Goal: Task Accomplishment & Management: Use online tool/utility

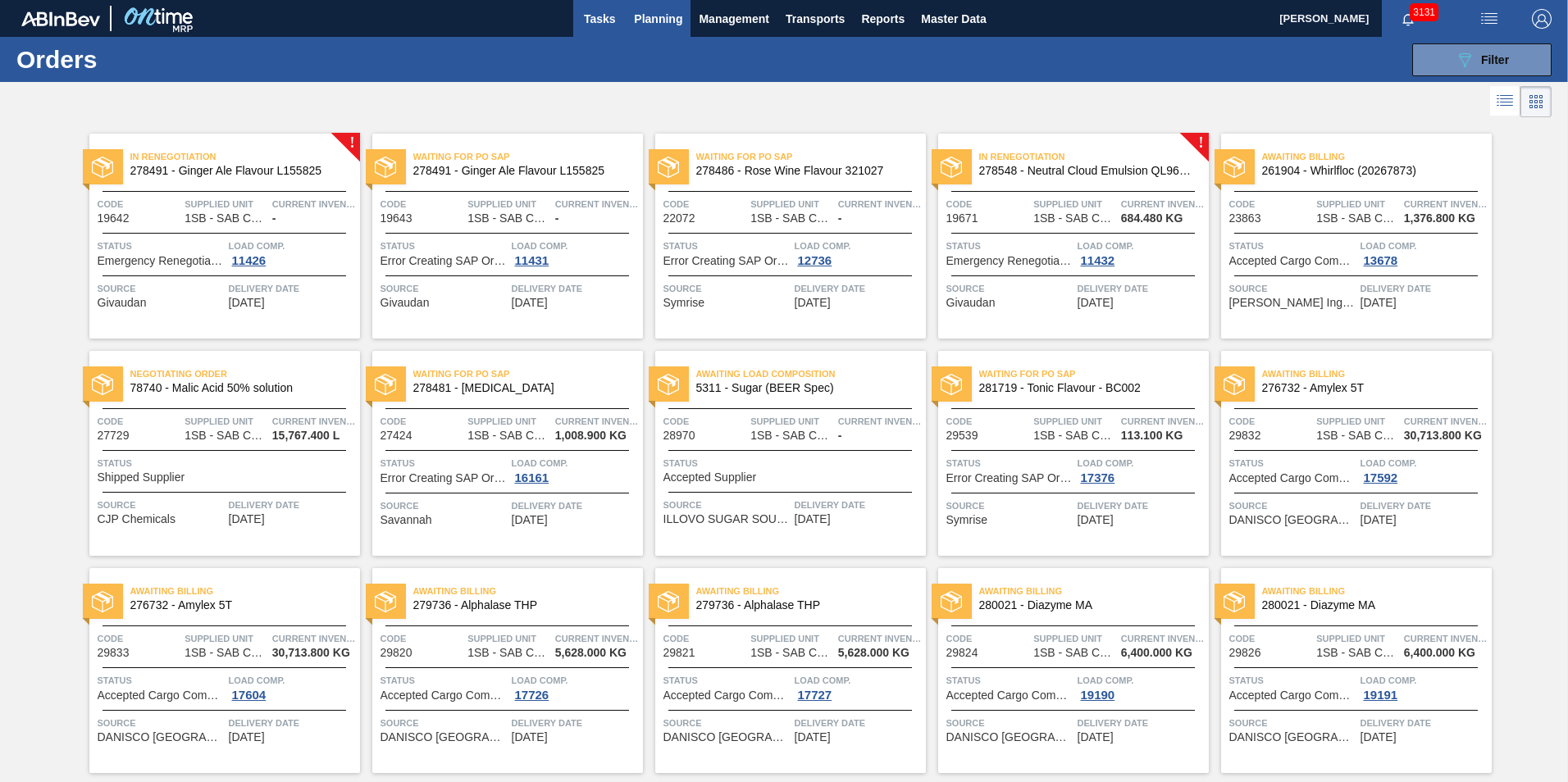
drag, startPoint x: 606, startPoint y: 9, endPoint x: 603, endPoint y: 22, distance: 13.3
click at [606, 9] on span "Tasks" at bounding box center [600, 18] width 36 height 20
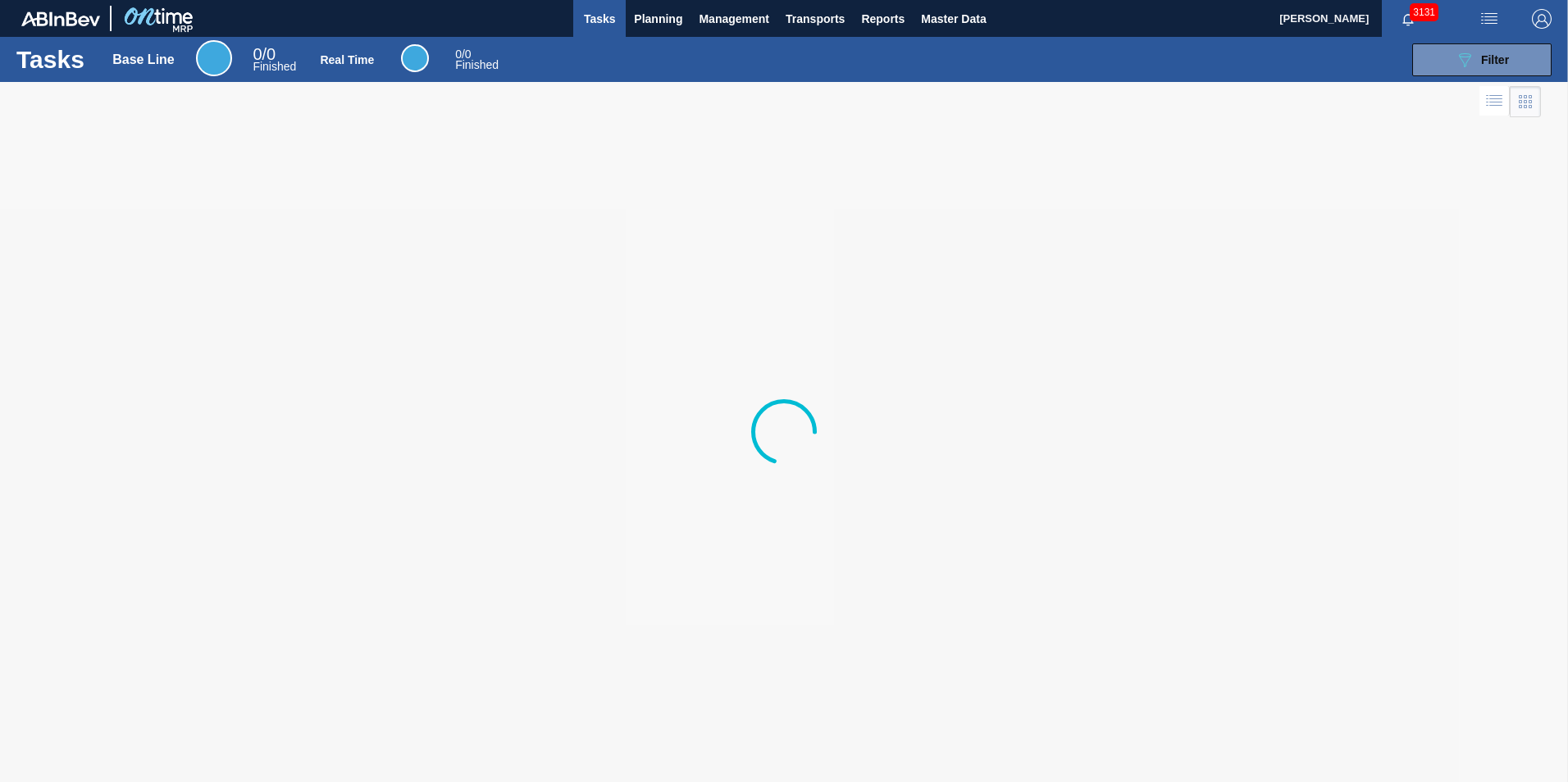
click at [602, 21] on span "Tasks" at bounding box center [600, 18] width 36 height 20
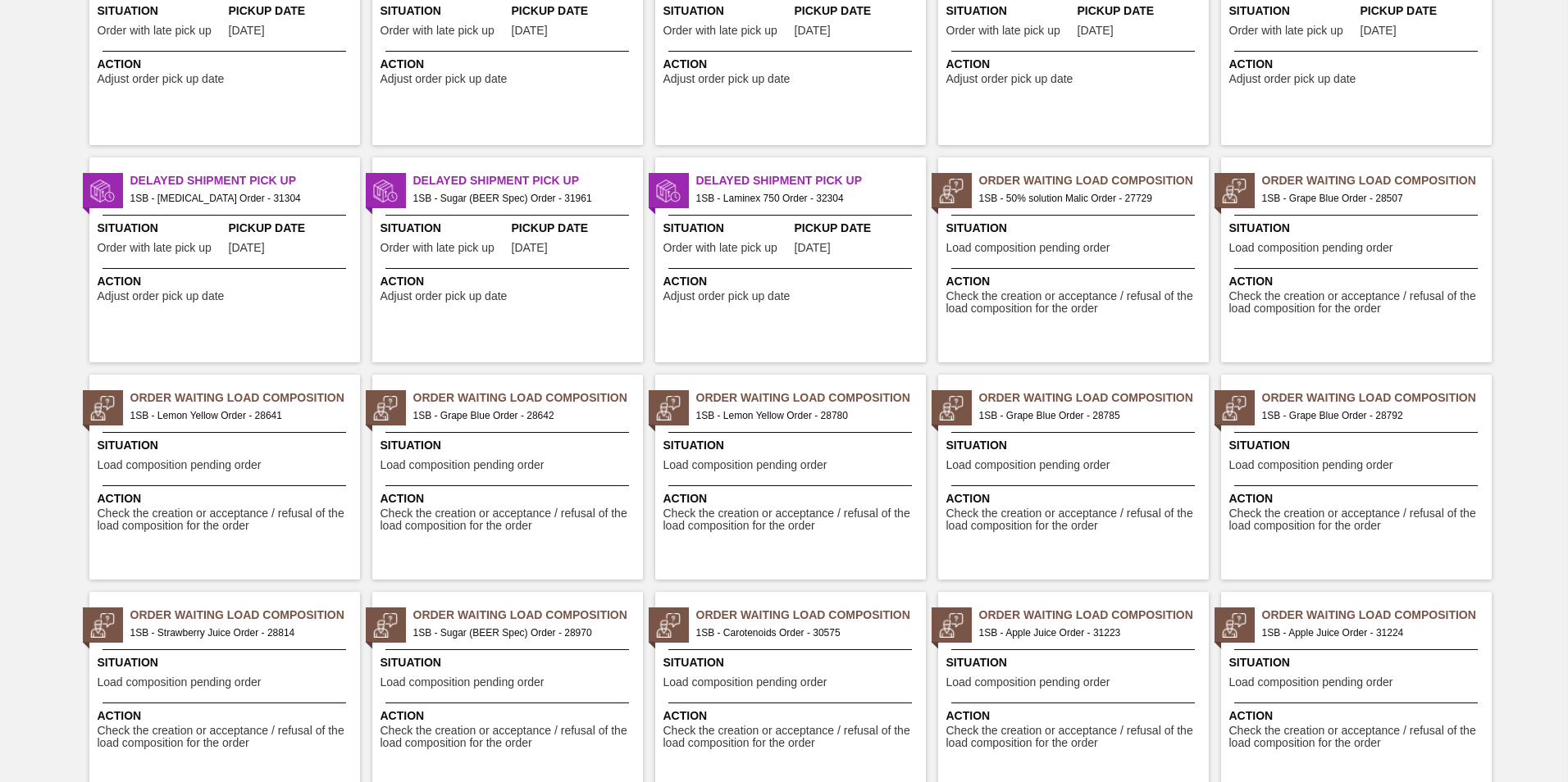
scroll to position [1554, 0]
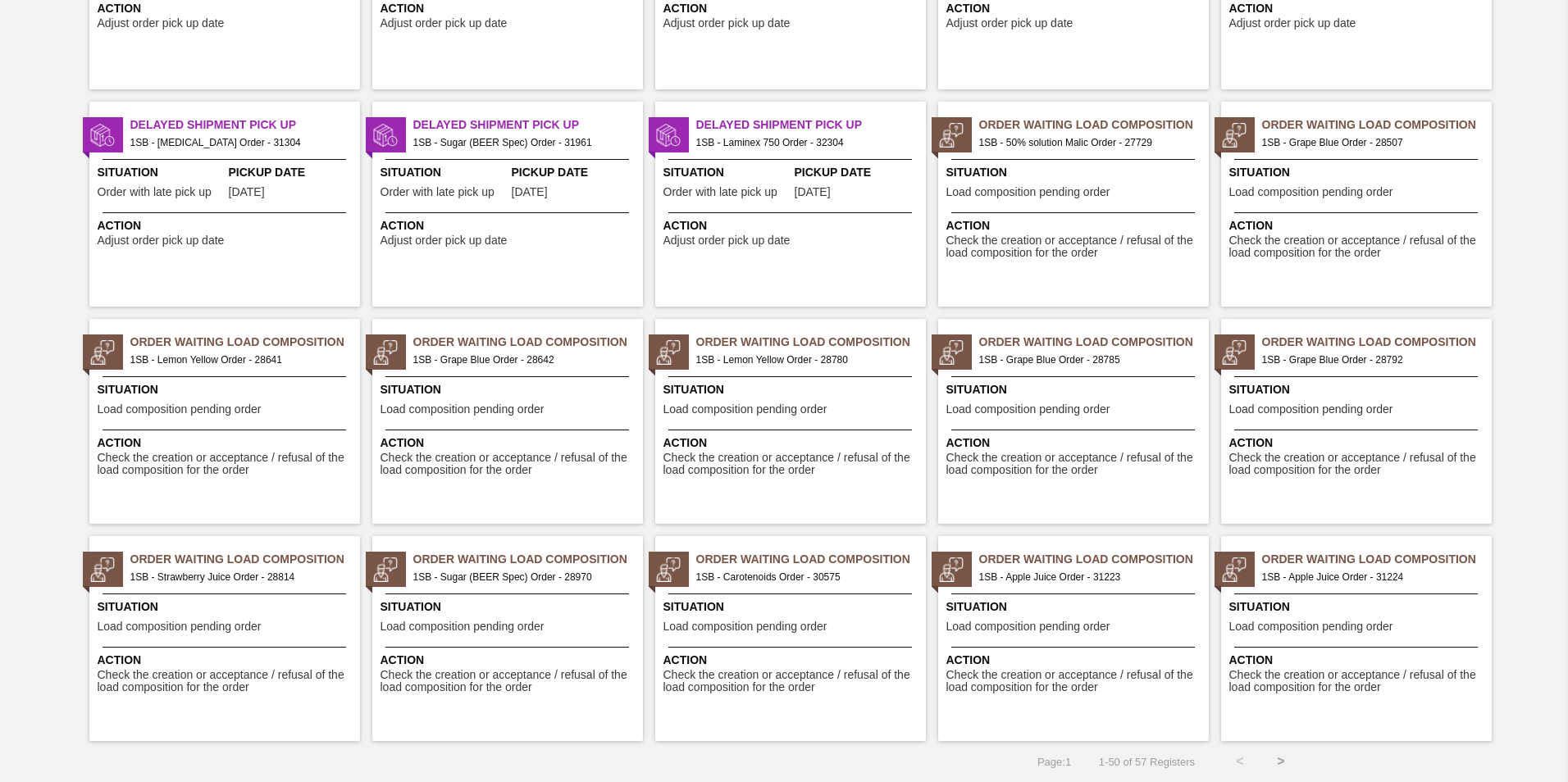
click at [1277, 757] on button ">" at bounding box center [1281, 762] width 41 height 41
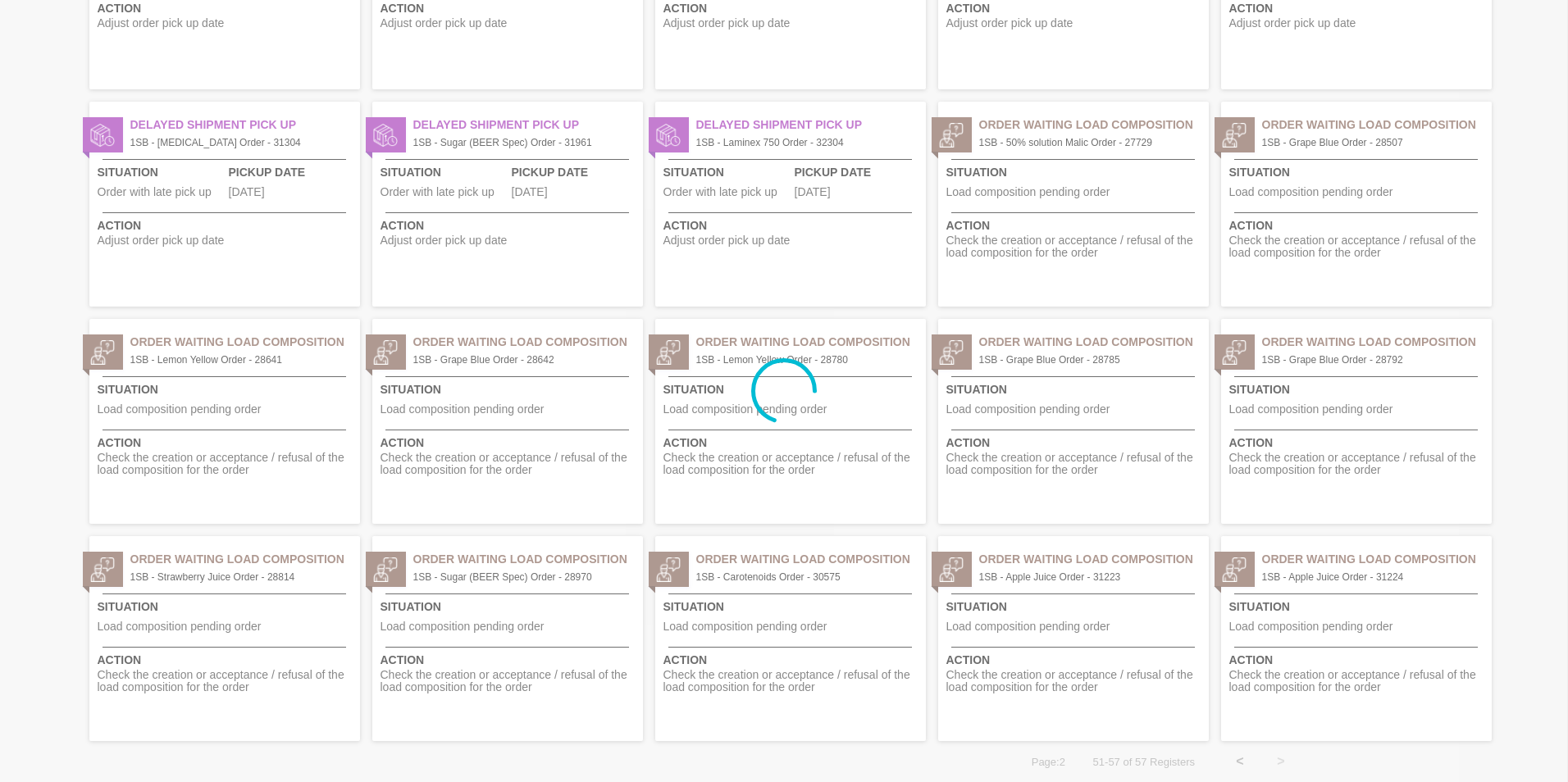
scroll to position [0, 0]
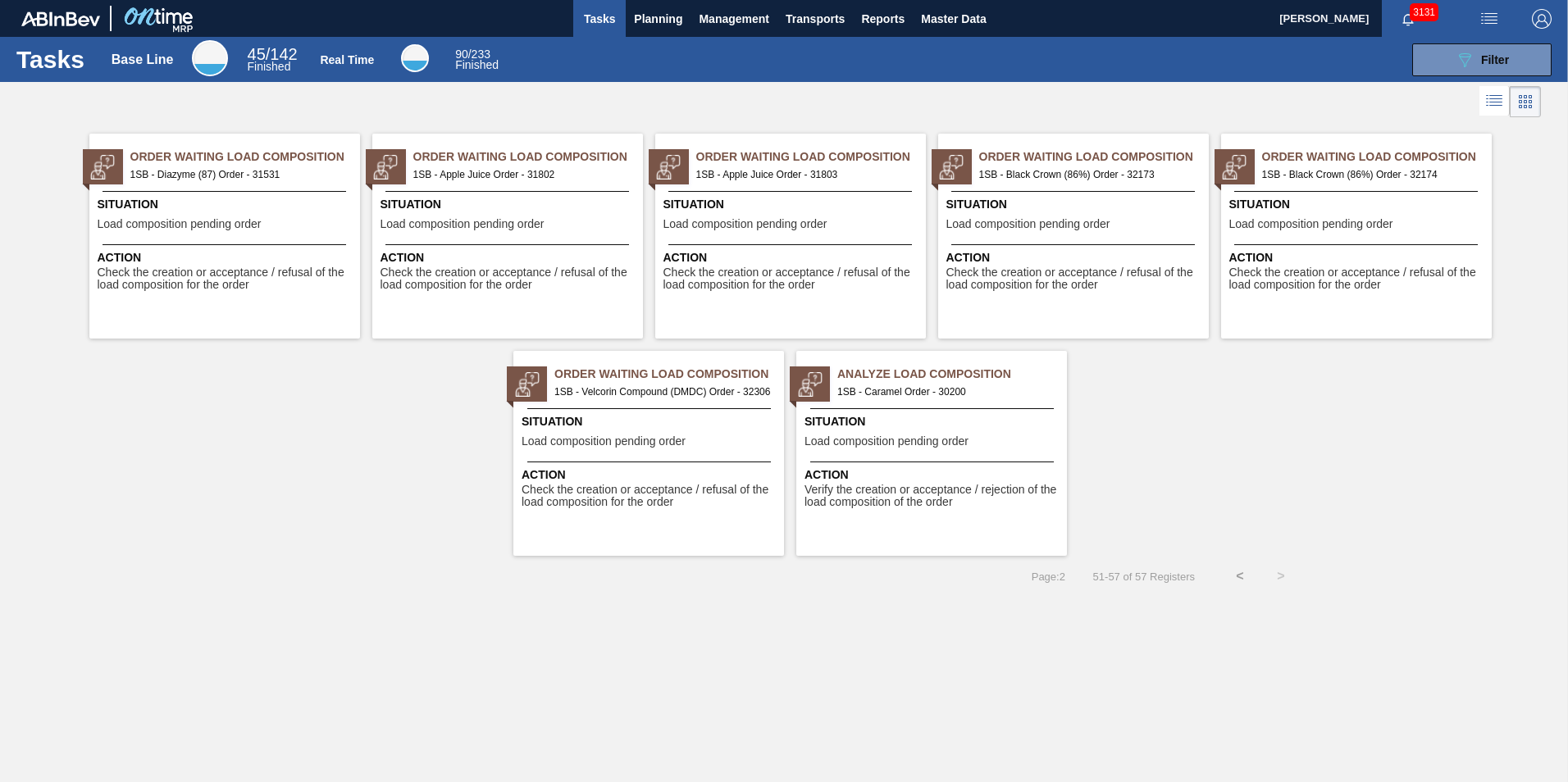
click at [604, 25] on span "Tasks" at bounding box center [600, 18] width 36 height 20
click at [601, 17] on span "Tasks" at bounding box center [600, 18] width 36 height 20
click at [650, 17] on span "Planning" at bounding box center [658, 18] width 48 height 20
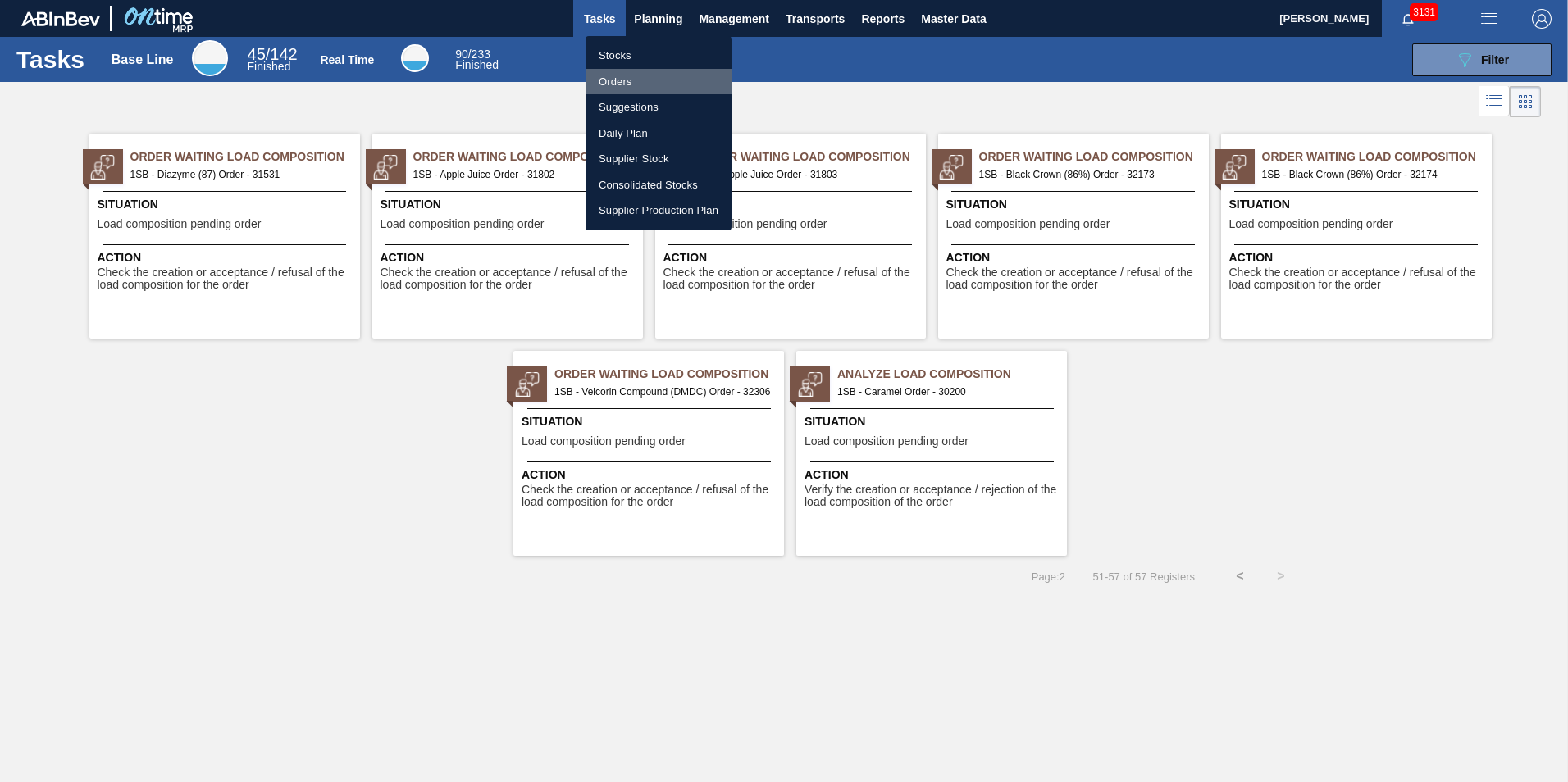
click at [620, 81] on li "Orders" at bounding box center [658, 82] width 146 height 27
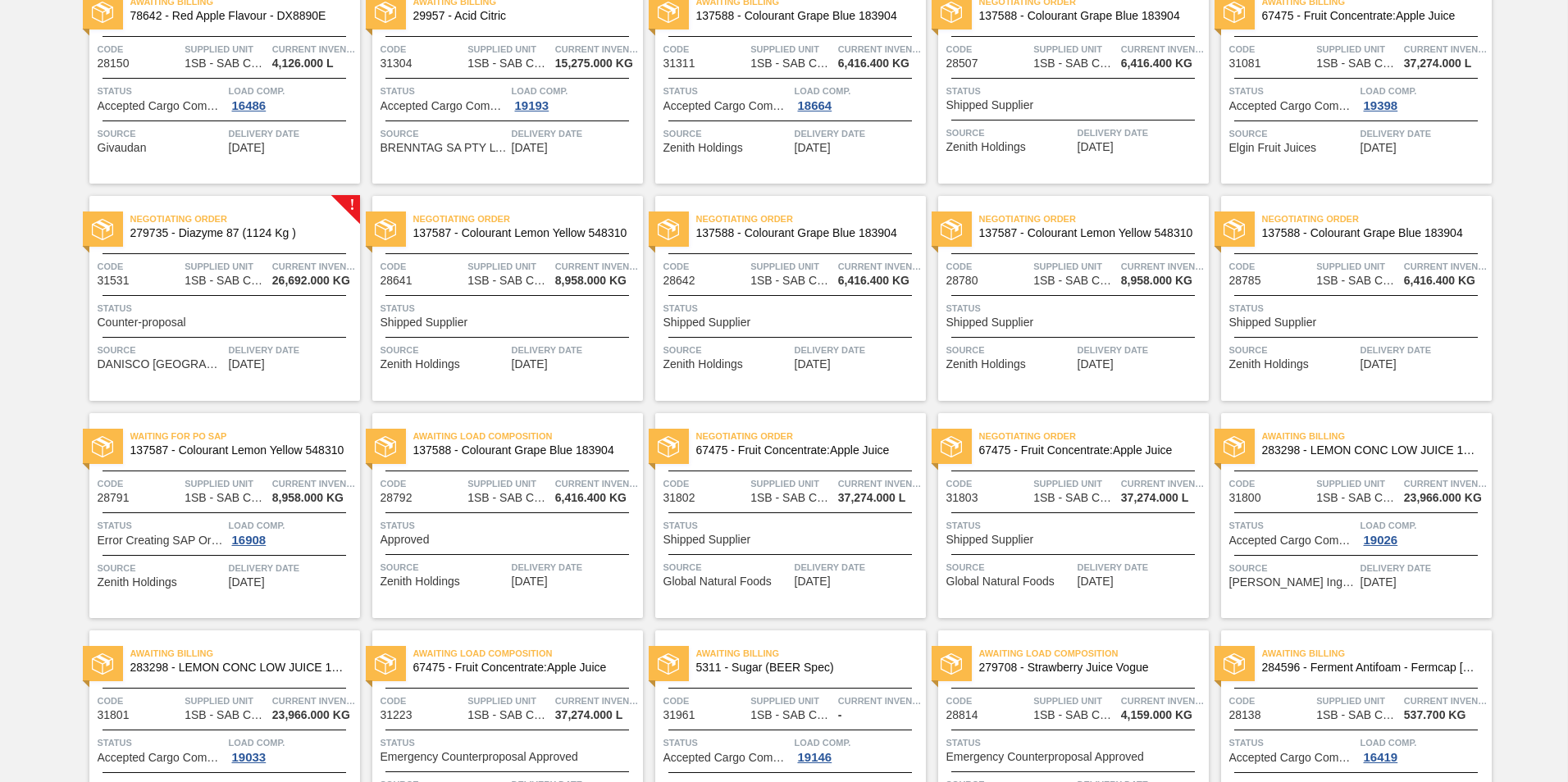
scroll to position [1476, 0]
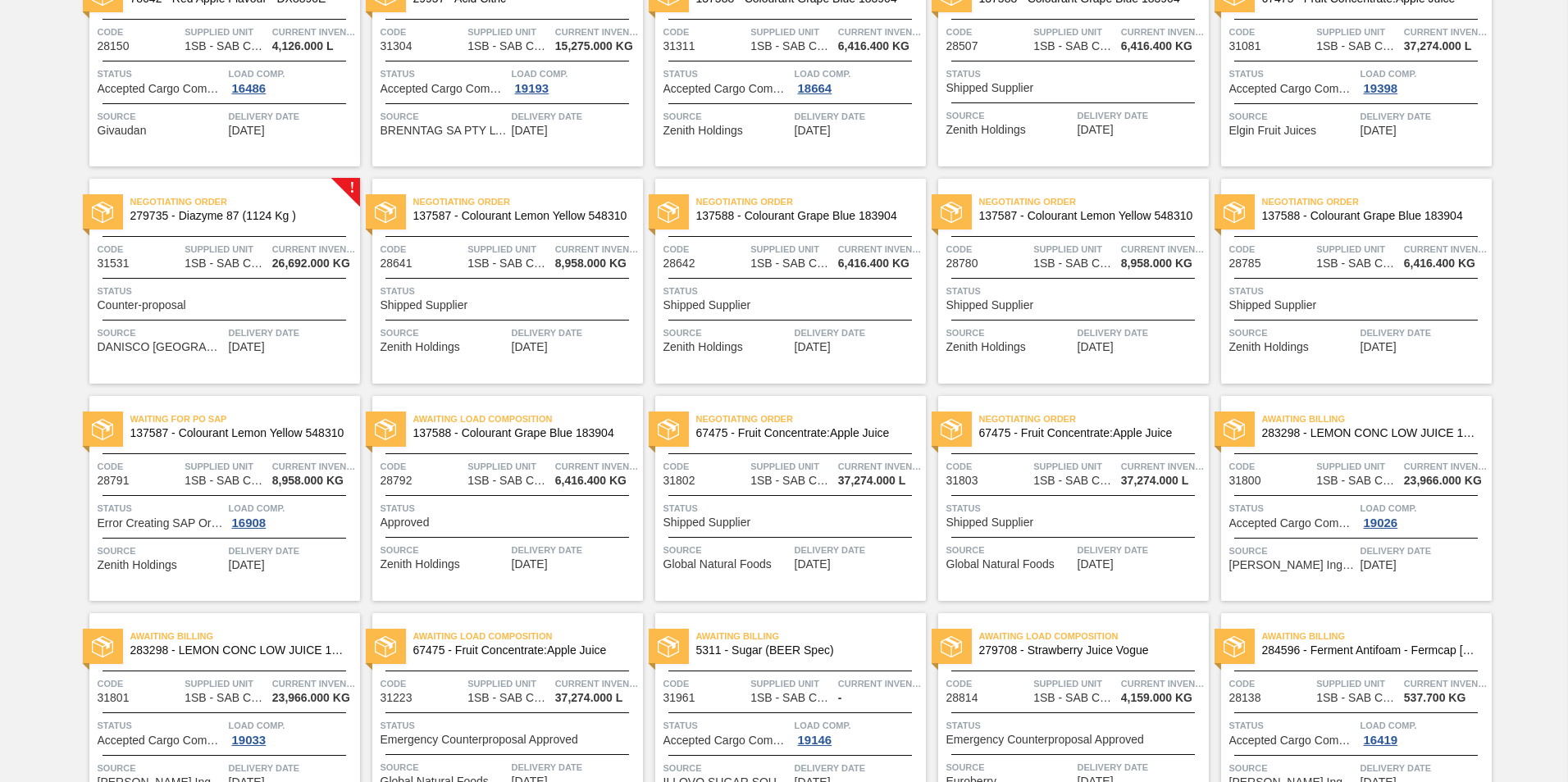
click at [1062, 663] on div "Awaiting Load Composition 279708 - Strawberry Juice Vogue Code 28814 Supplied U…" at bounding box center [1073, 716] width 271 height 205
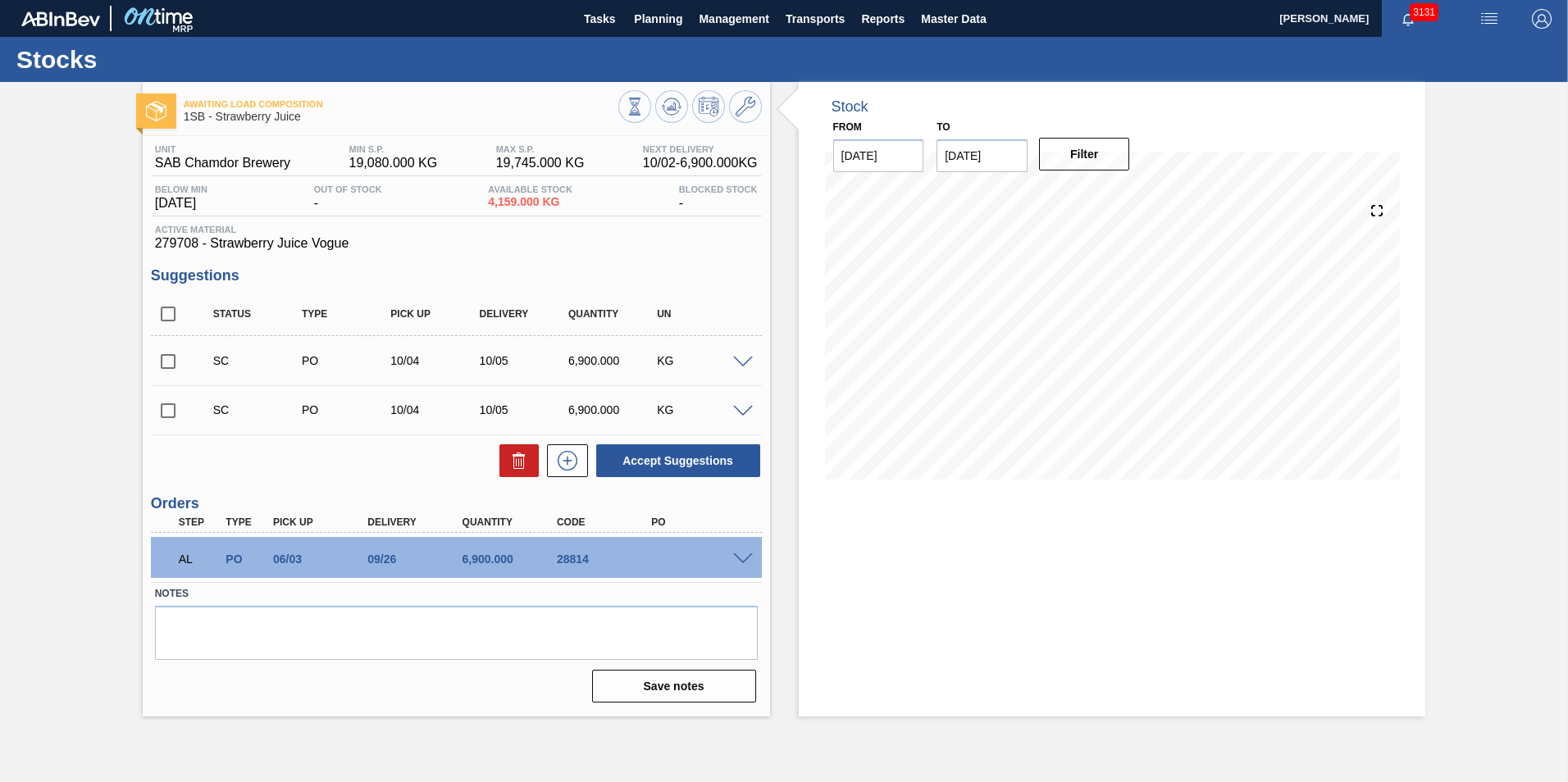
click at [743, 560] on span at bounding box center [742, 559] width 20 height 12
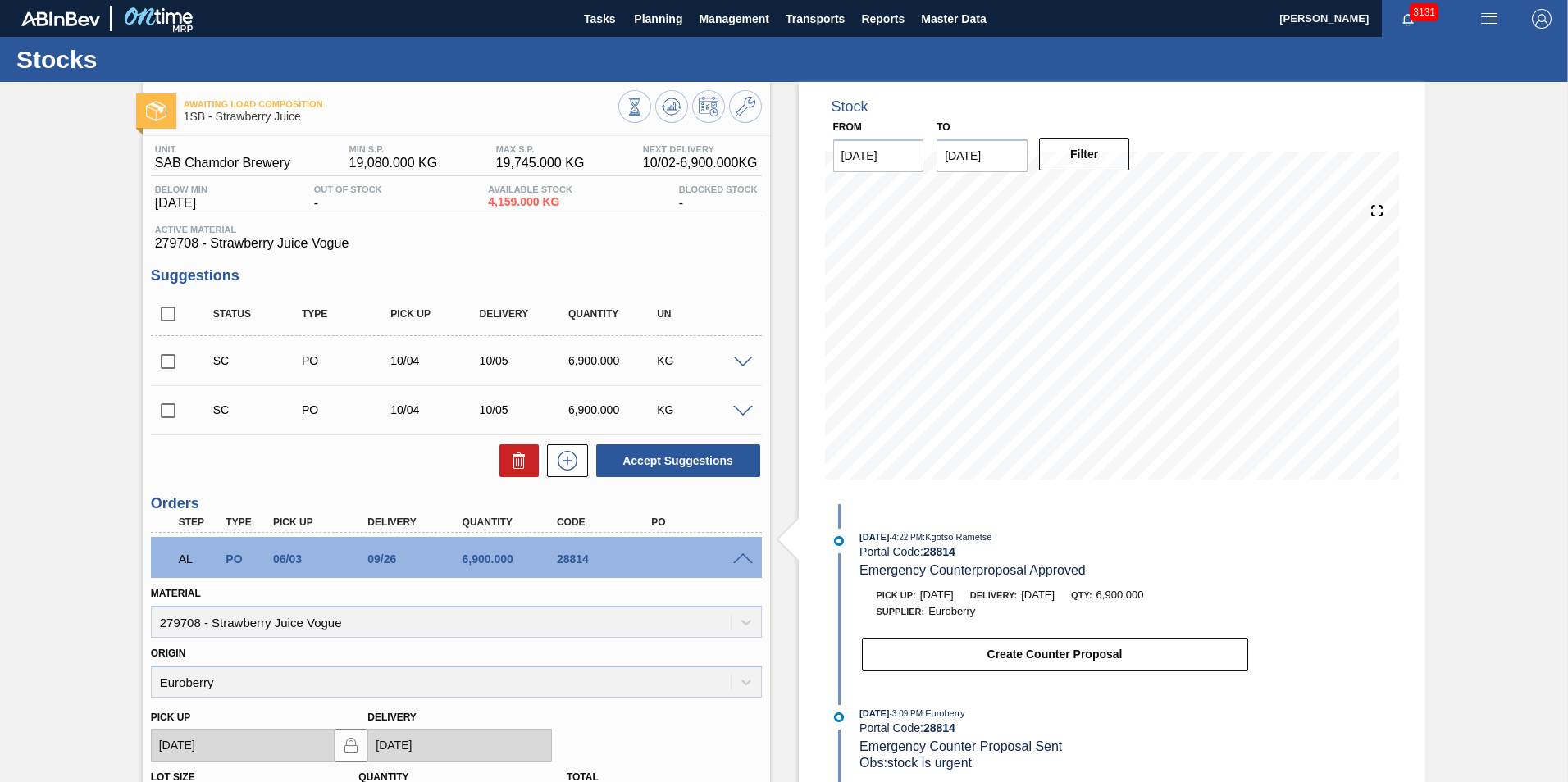
scroll to position [82, 0]
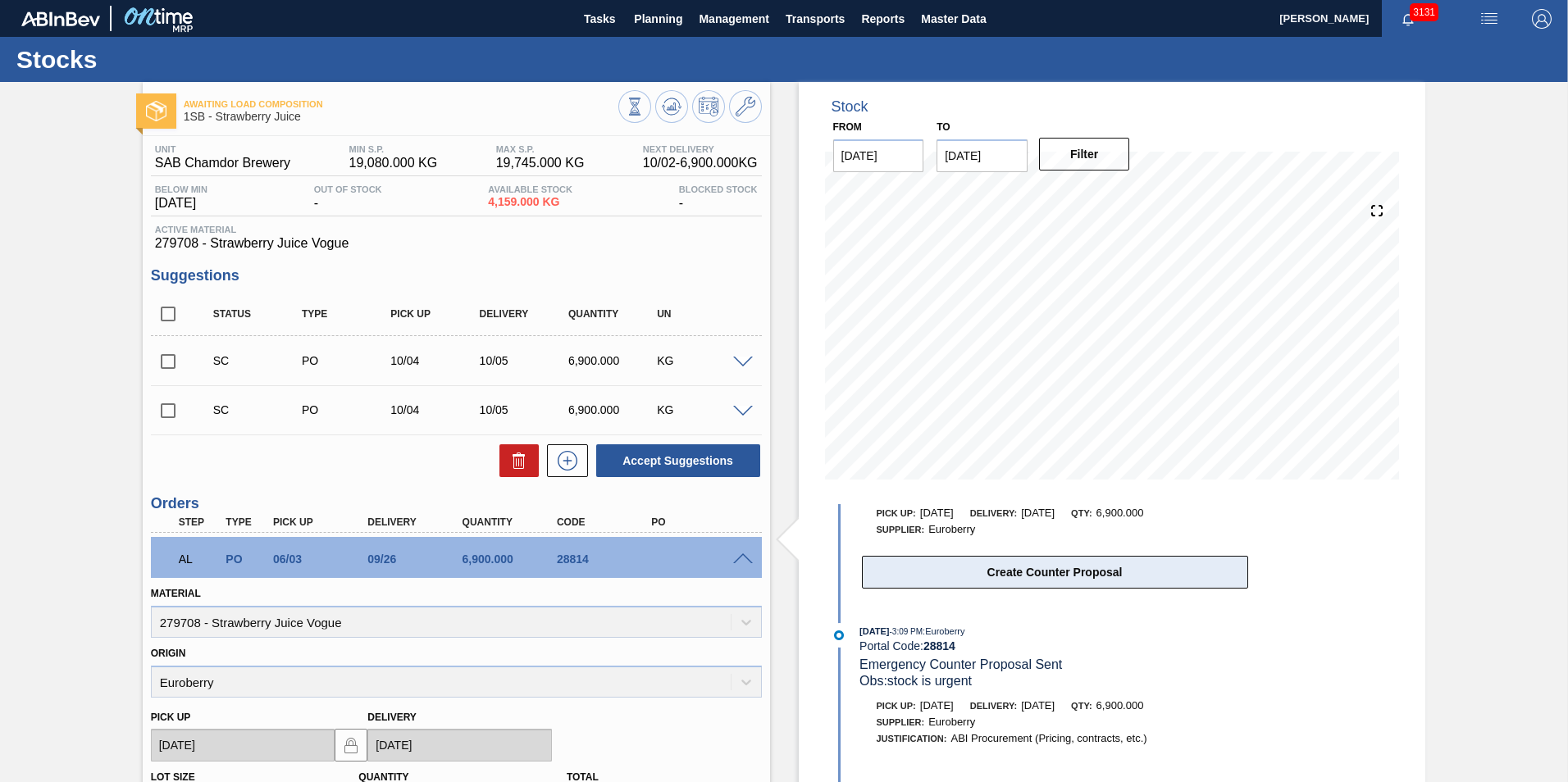
click at [1062, 576] on button "Create Counter Proposal" at bounding box center [1055, 572] width 387 height 33
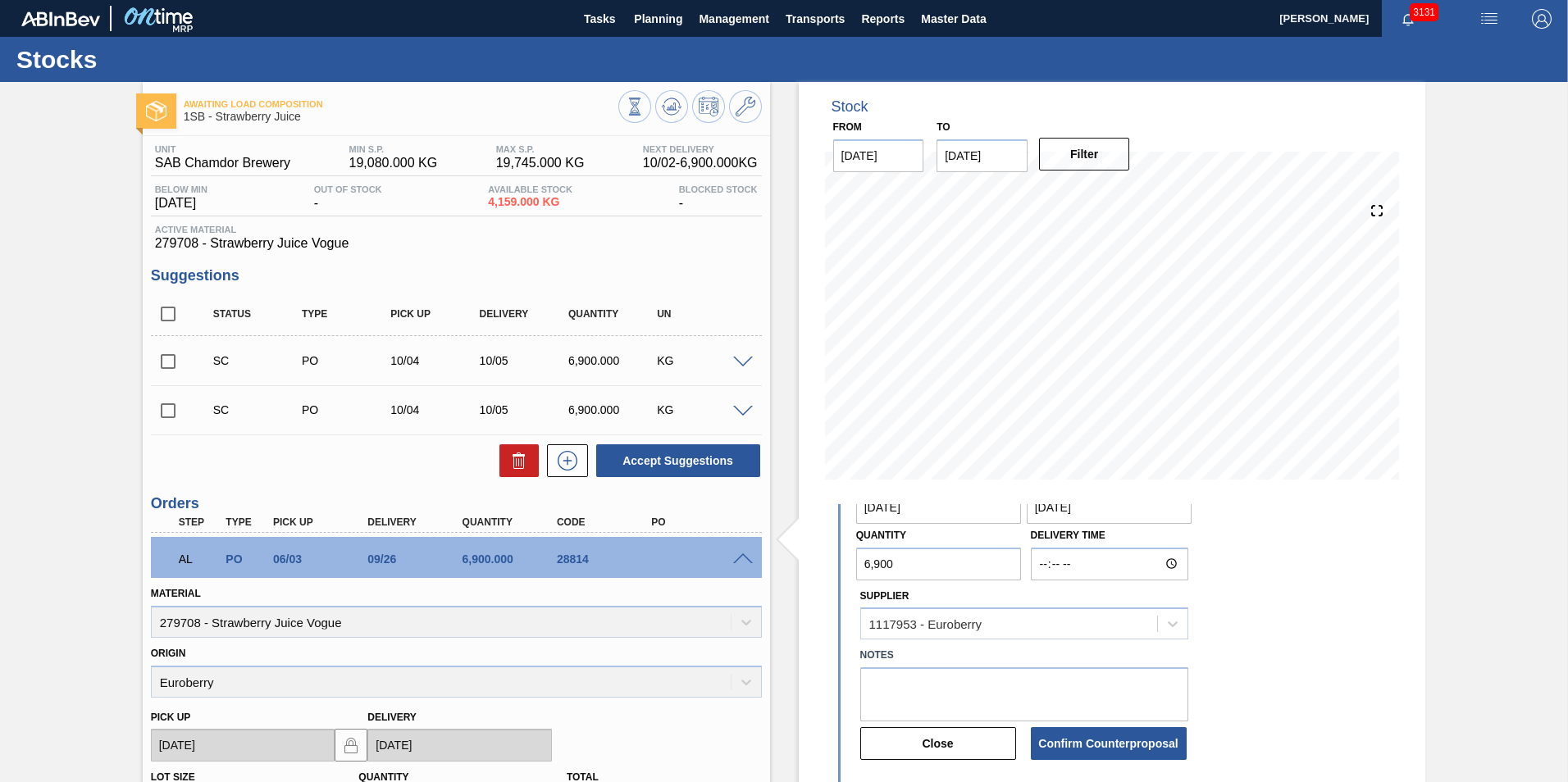
scroll to position [164, 0]
click at [1123, 748] on button "Confirm Counterproposal" at bounding box center [1108, 744] width 156 height 33
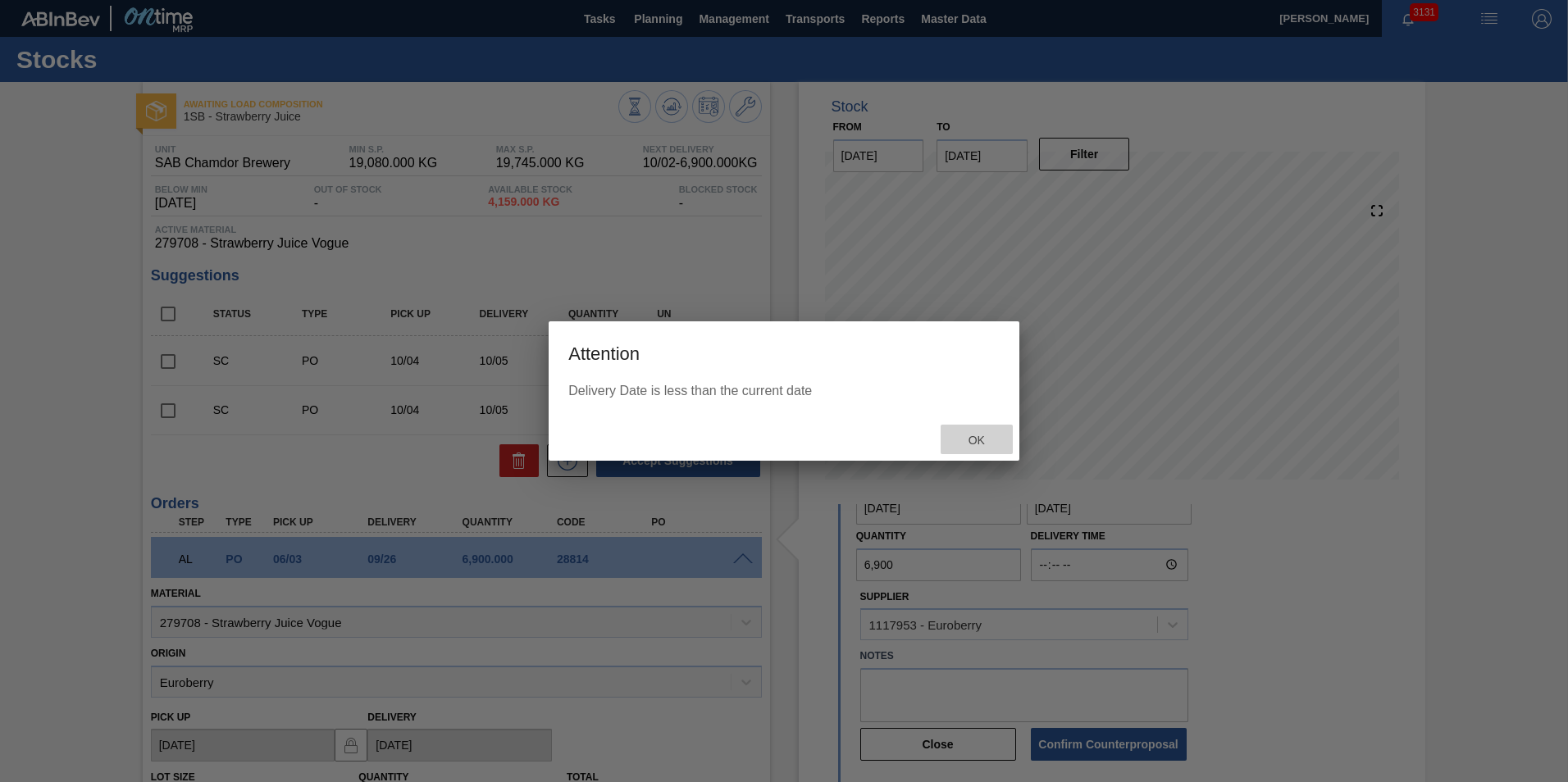
click at [979, 438] on span "Ok" at bounding box center [977, 440] width 43 height 13
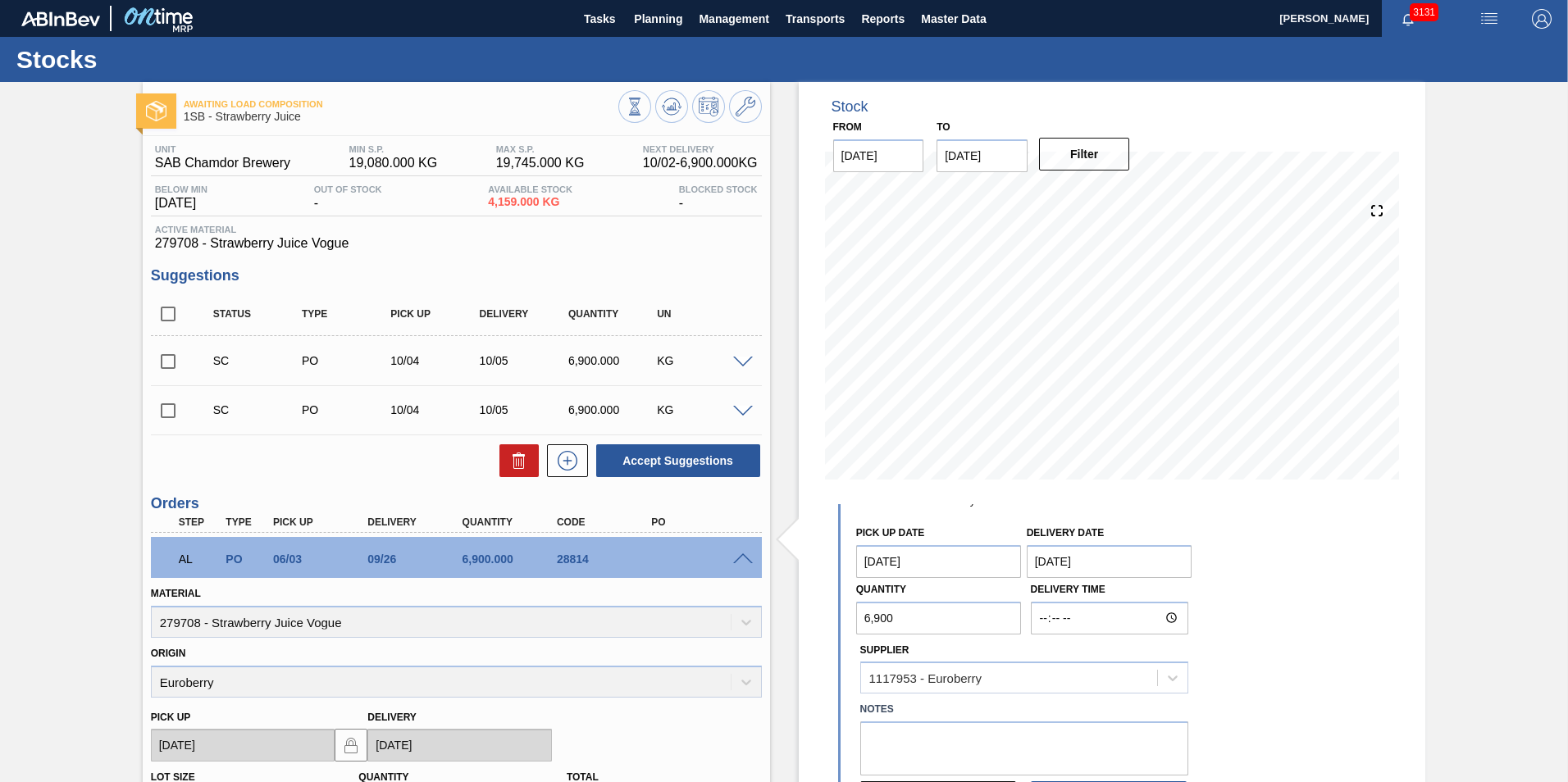
scroll to position [82, 0]
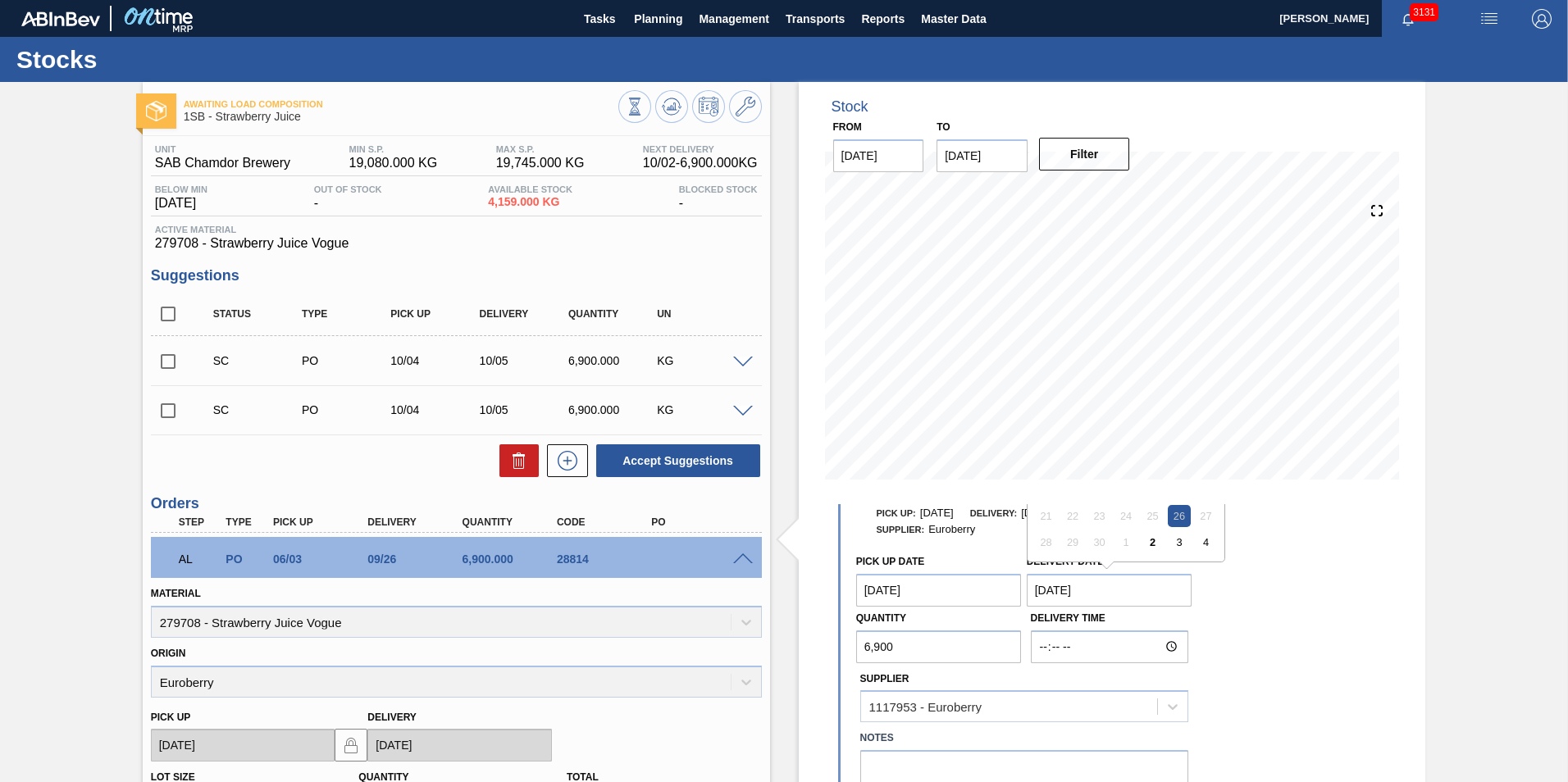
click at [1063, 588] on Date "[DATE]" at bounding box center [1109, 590] width 166 height 33
click at [1049, 586] on Date "[DATE]" at bounding box center [1109, 590] width 166 height 33
click at [1047, 586] on Date "[DATE]" at bounding box center [1109, 590] width 166 height 33
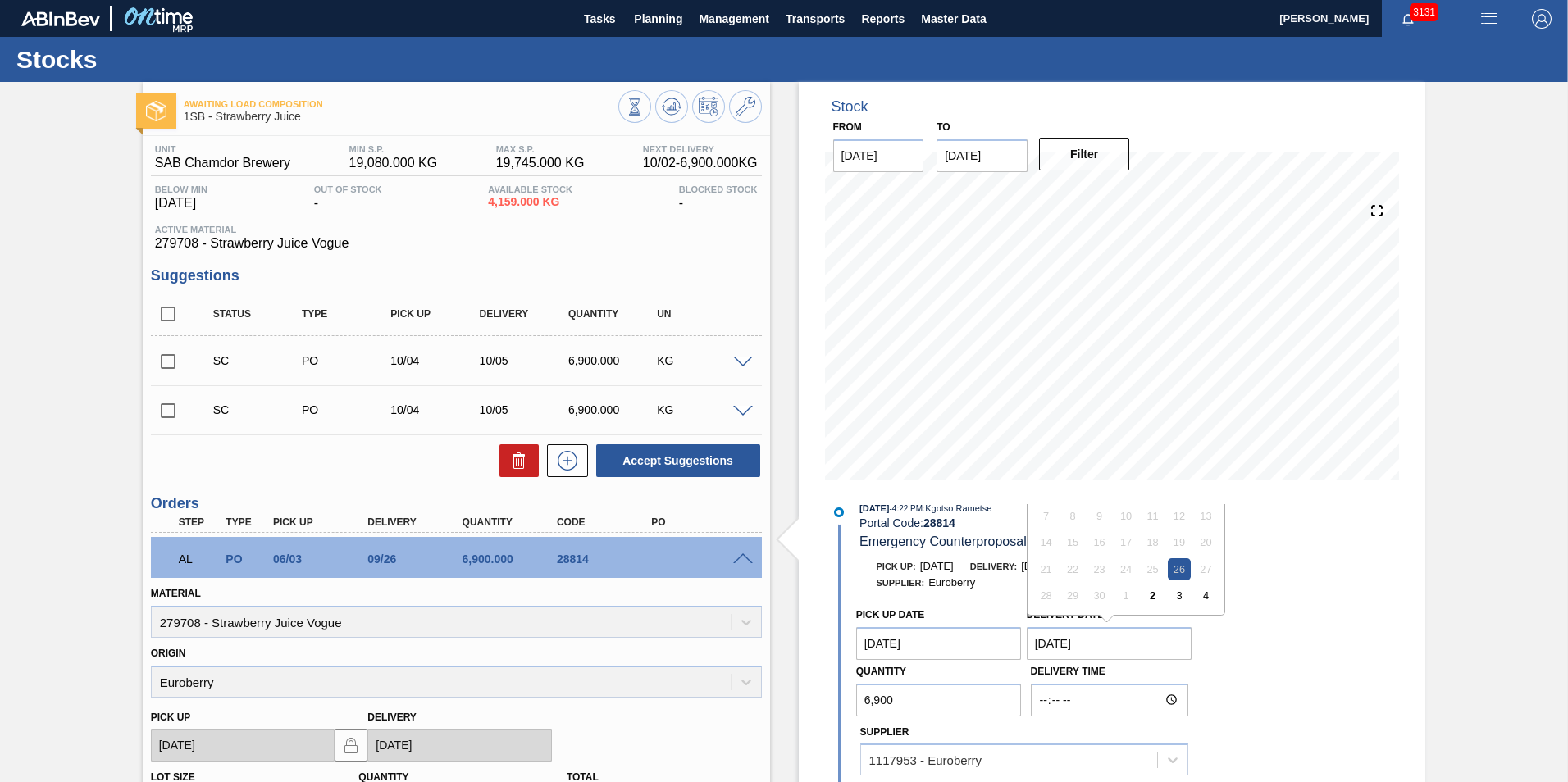
scroll to position [0, 0]
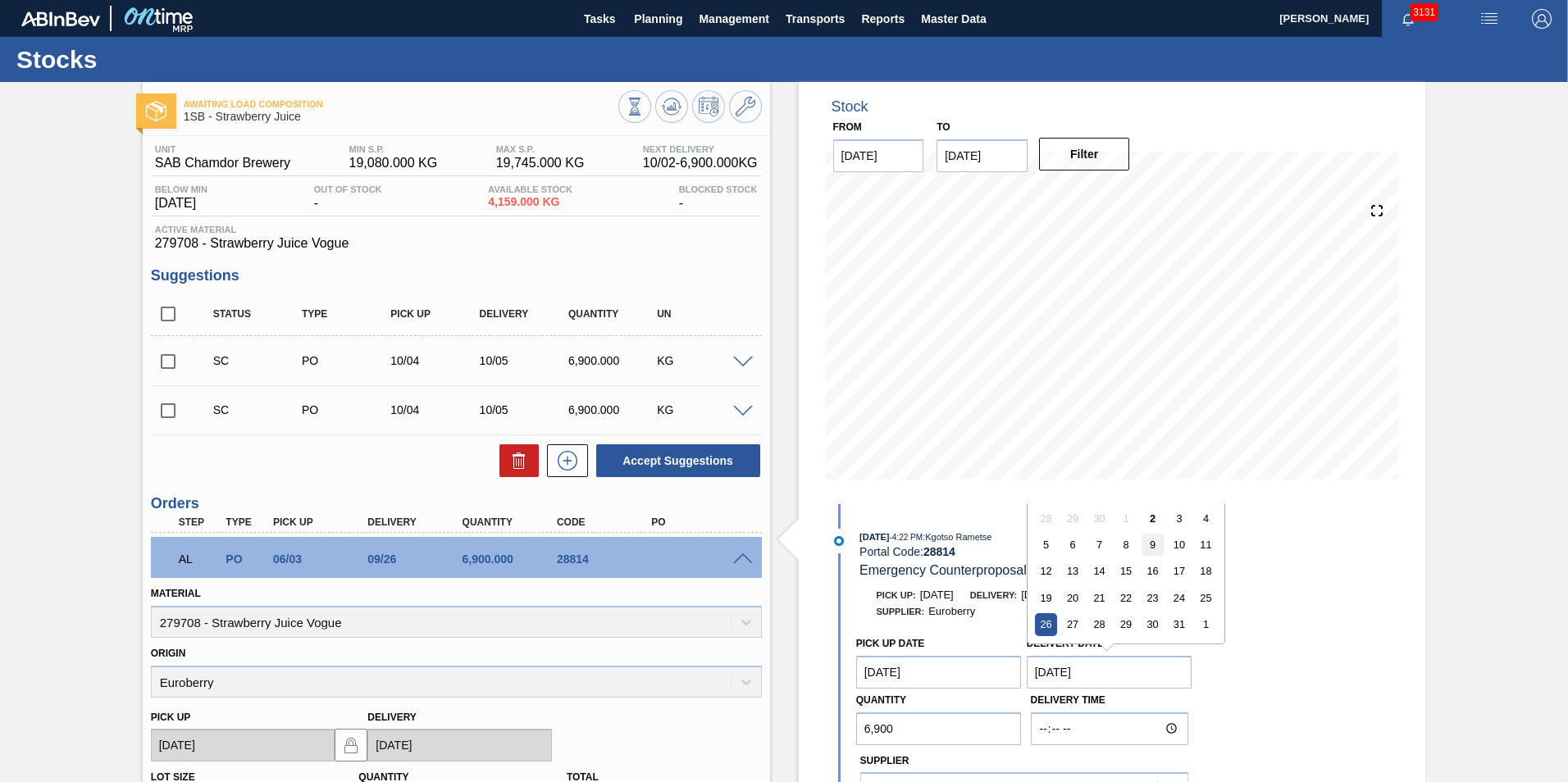
click at [1152, 542] on div "9" at bounding box center [1152, 545] width 22 height 22
type Date "[DATE]"
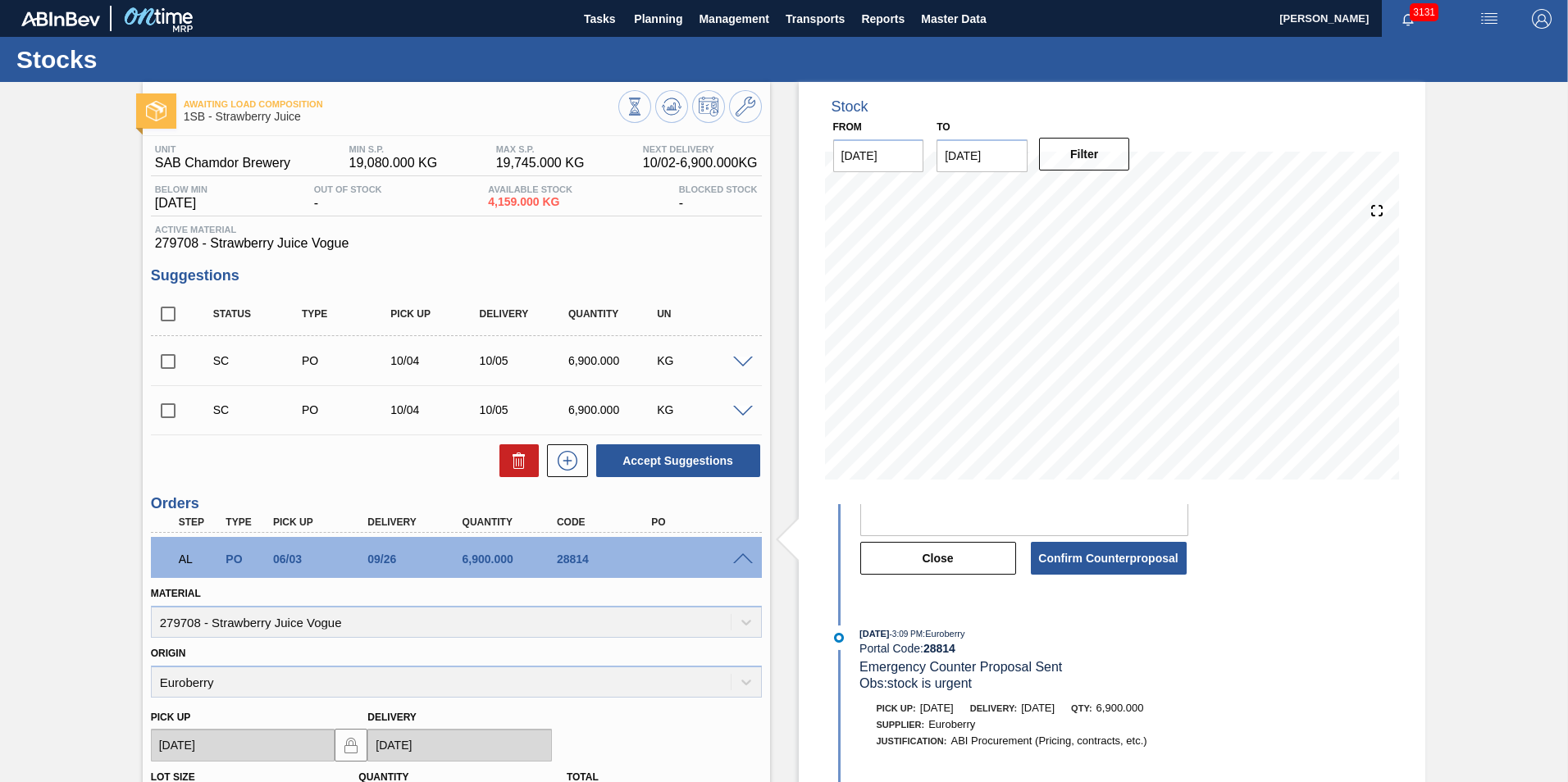
scroll to position [328, 0]
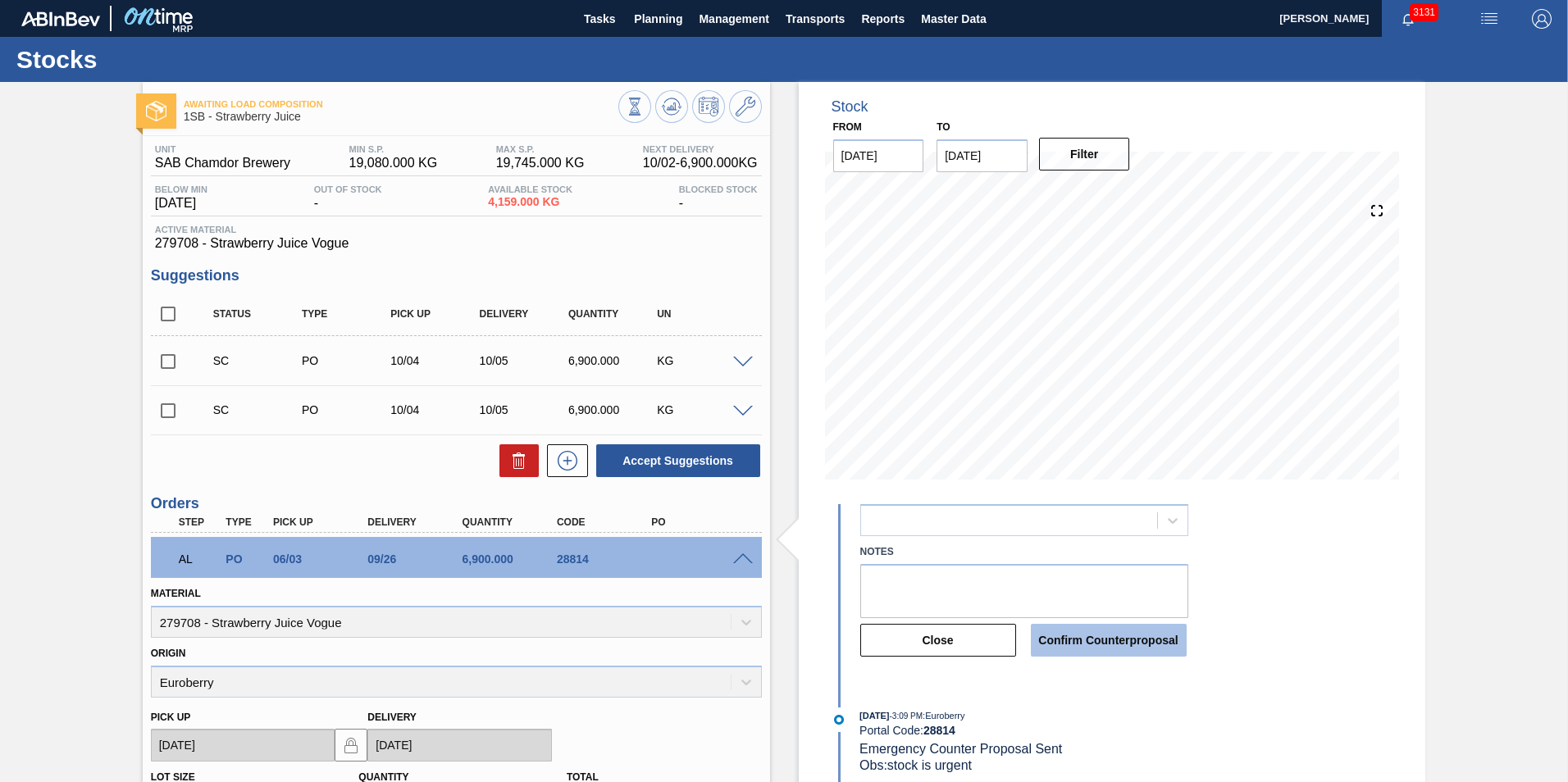
click at [1109, 641] on button "Confirm Counterproposal" at bounding box center [1108, 640] width 156 height 33
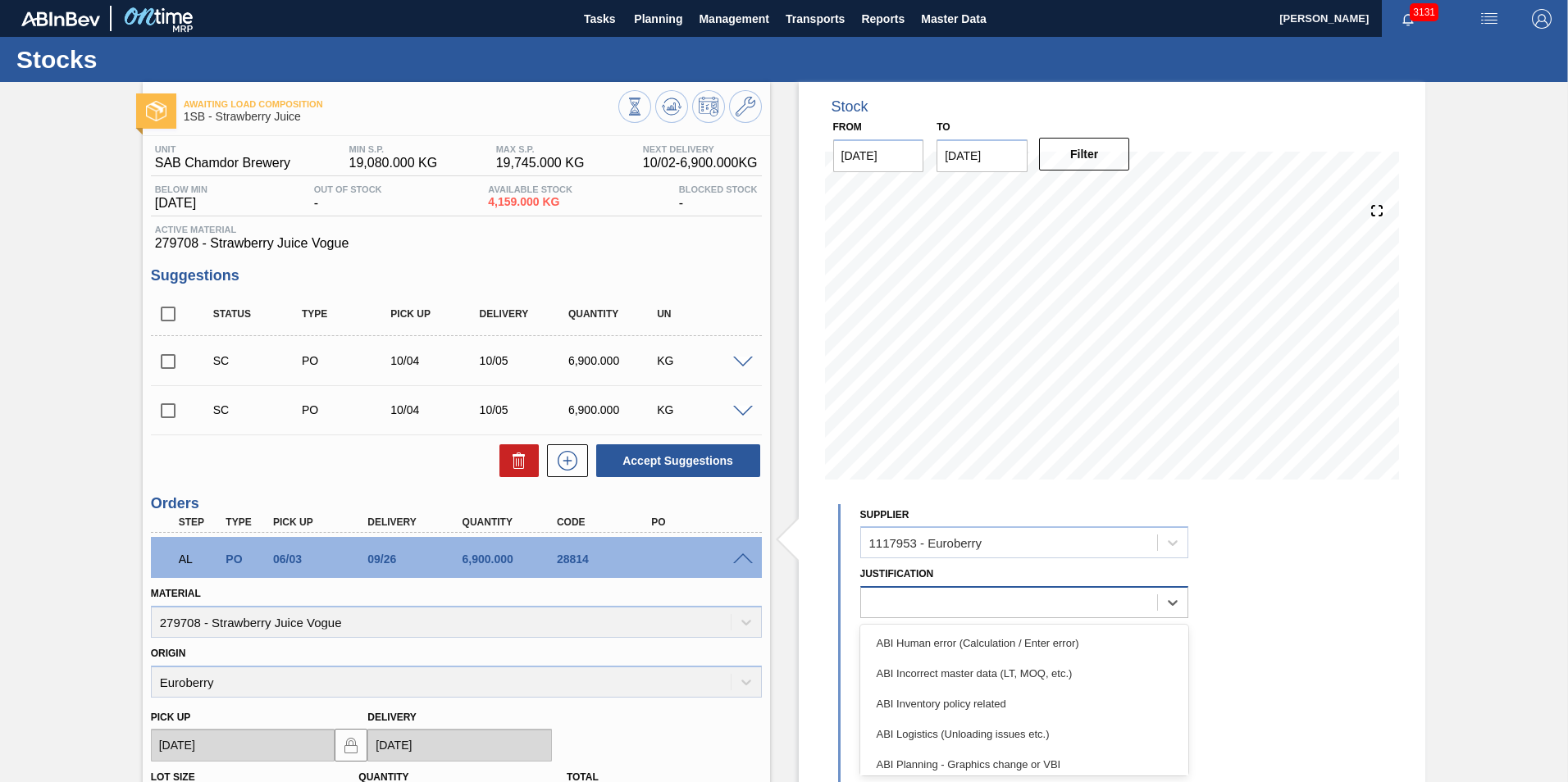
scroll to position [95, 0]
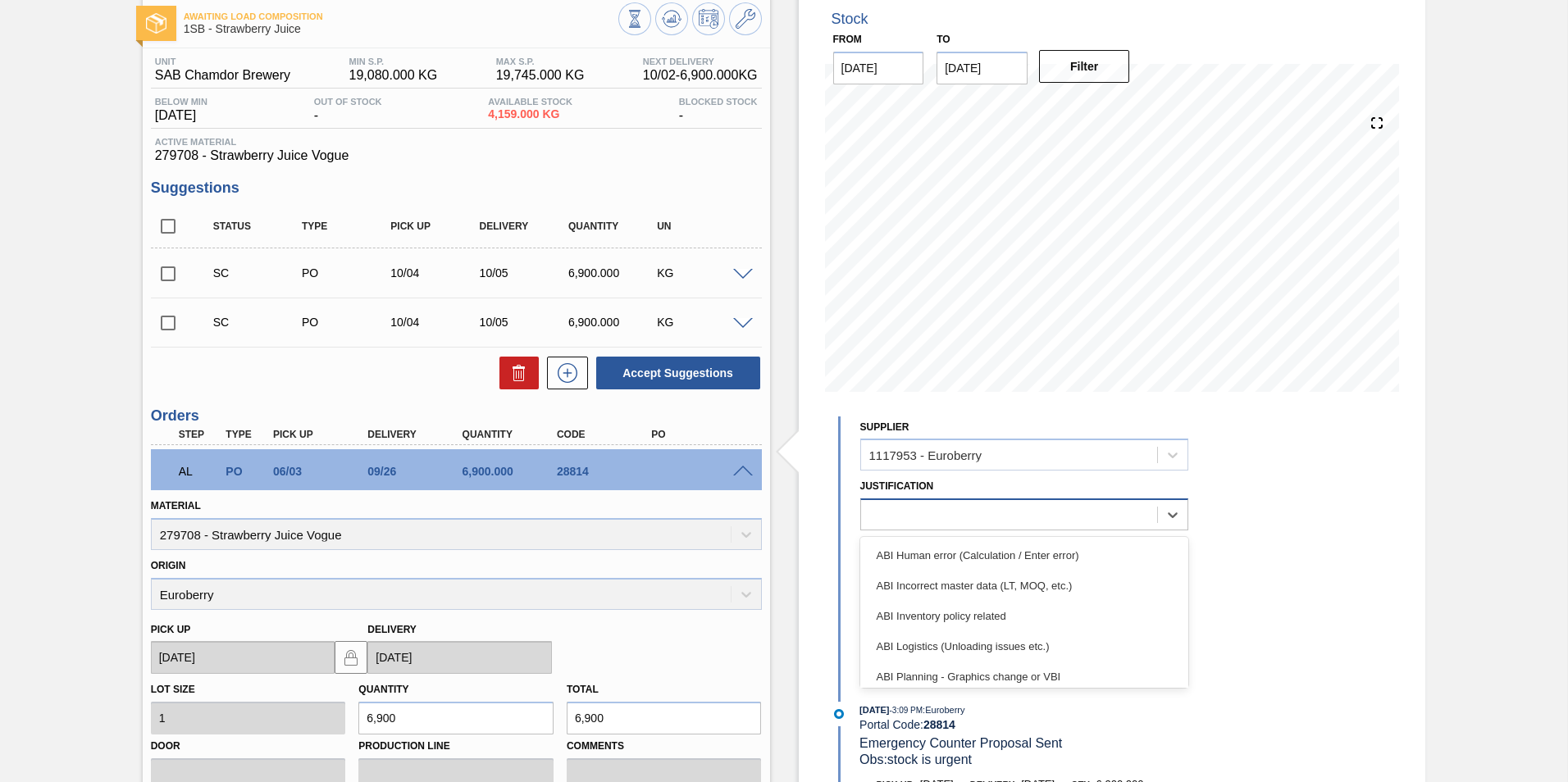
click at [976, 530] on div "option ABI Incorrect master data (LT, MOQ, etc.) focused, 2 of 18. 18 results a…" at bounding box center [1024, 514] width 328 height 32
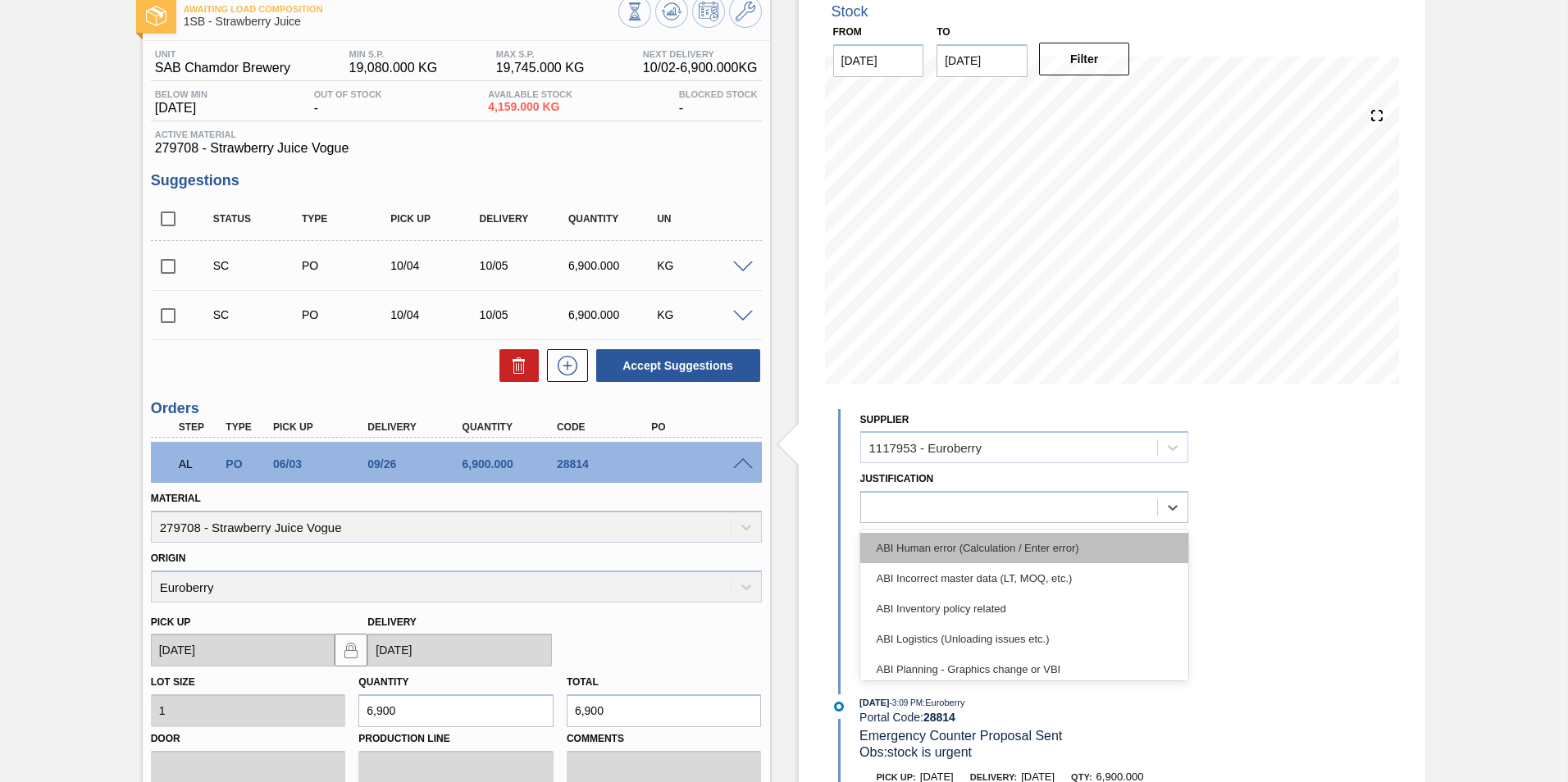
click at [925, 549] on div "ABI Human error (Calculation / Enter error)" at bounding box center [1024, 547] width 328 height 30
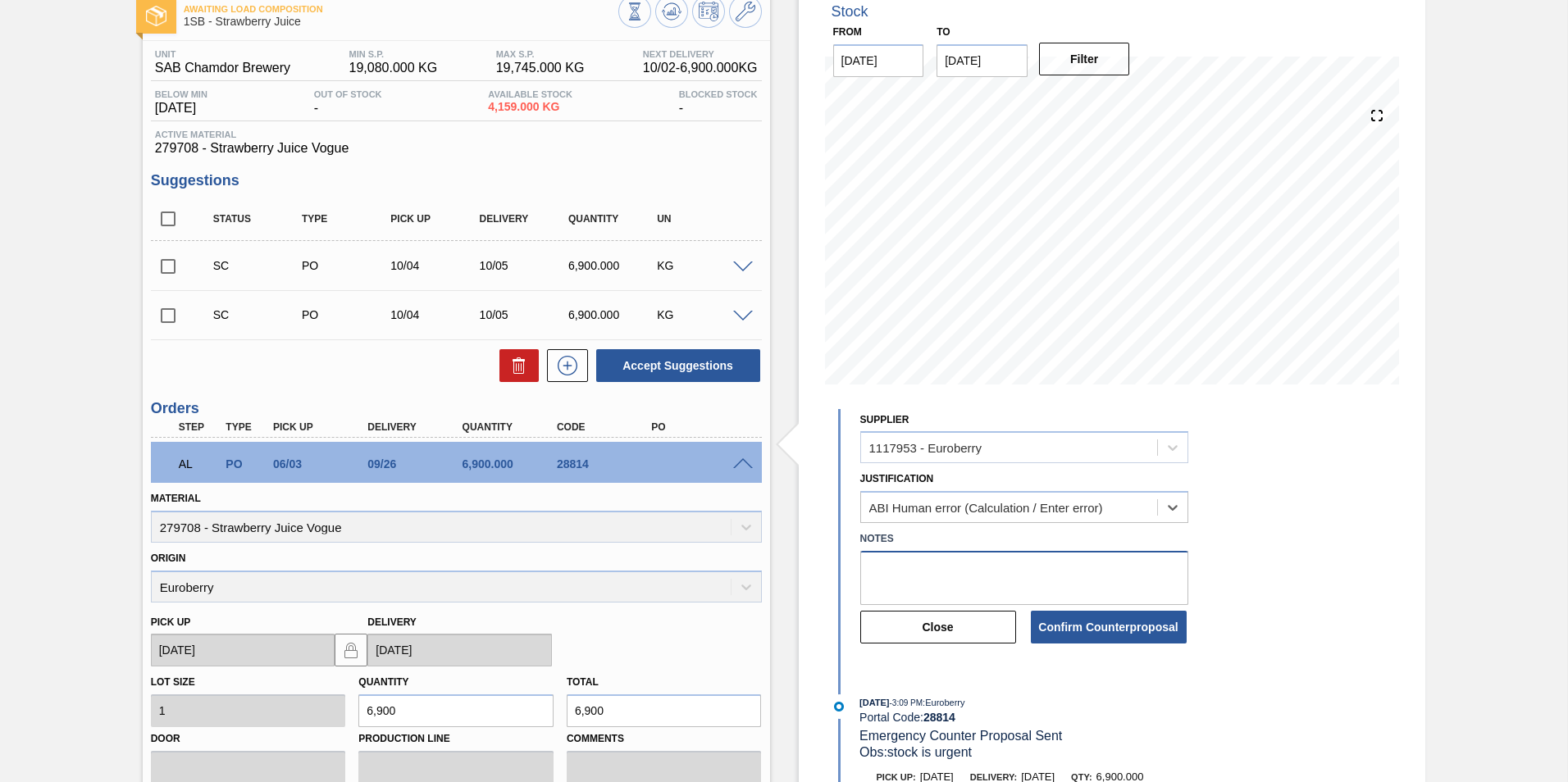
click at [913, 572] on textarea at bounding box center [1024, 577] width 328 height 54
type textarea "Please deliver on [DATE]"
click at [1151, 624] on button "Confirm Counterproposal" at bounding box center [1108, 627] width 156 height 33
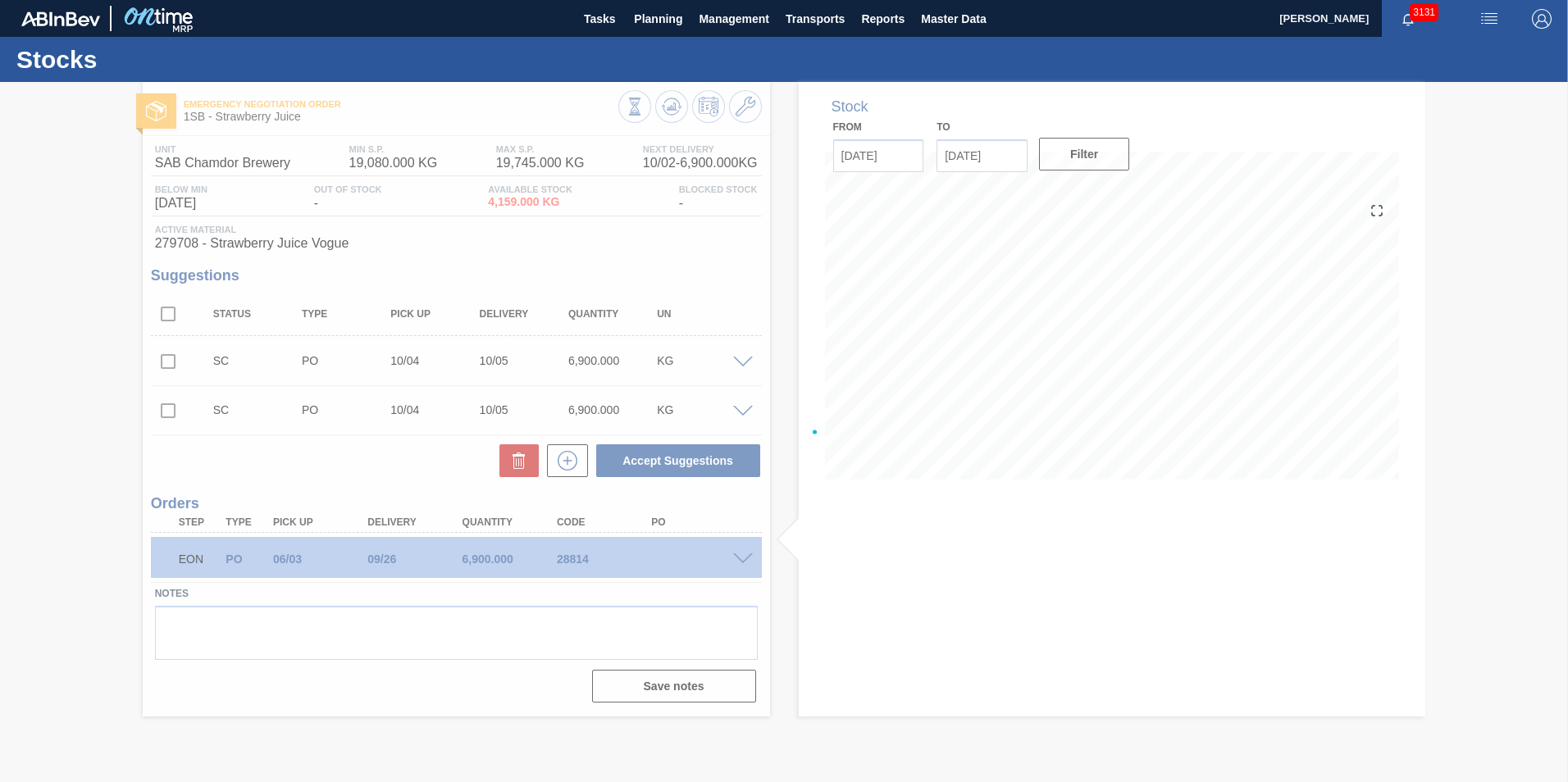
scroll to position [0, 0]
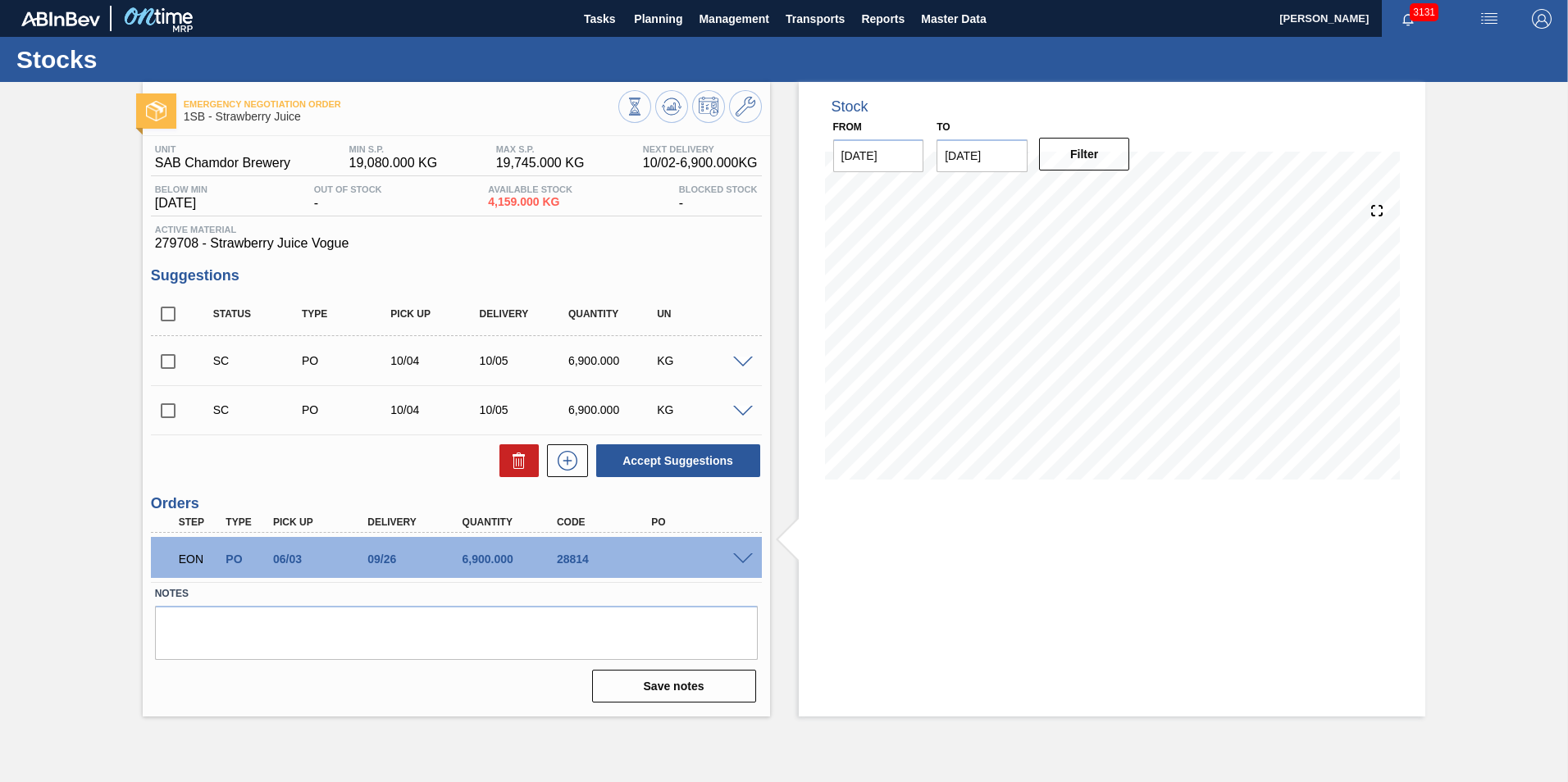
click at [746, 564] on span at bounding box center [742, 559] width 20 height 12
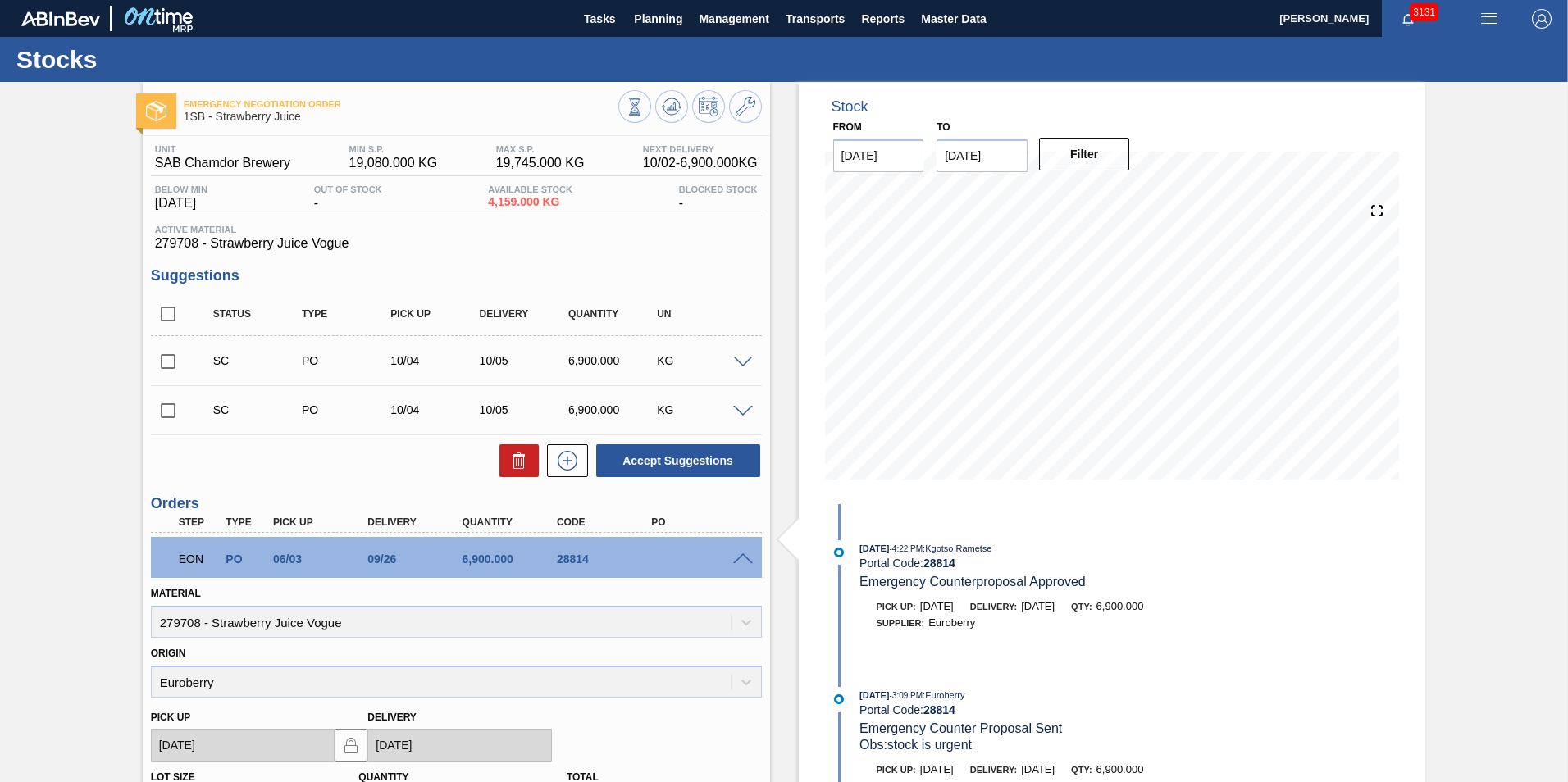
scroll to position [164, 0]
